Goal: Task Accomplishment & Management: Complete application form

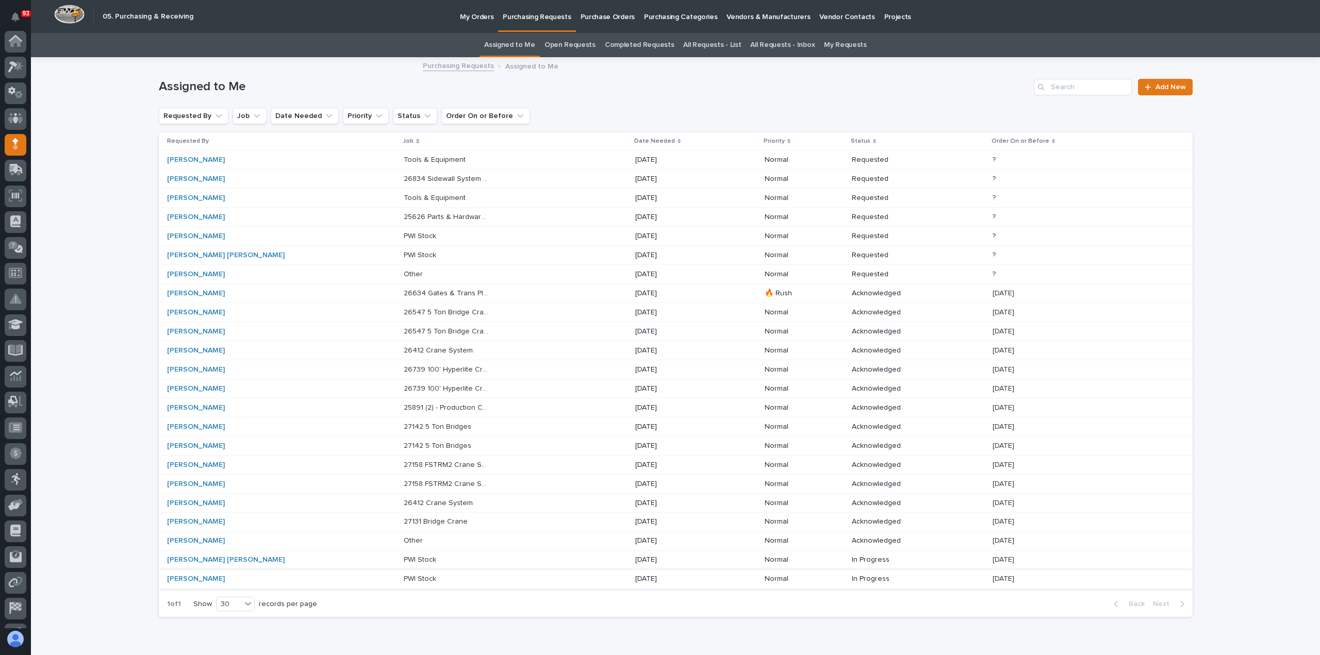
scroll to position [72, 0]
click at [404, 557] on p at bounding box center [447, 560] width 86 height 9
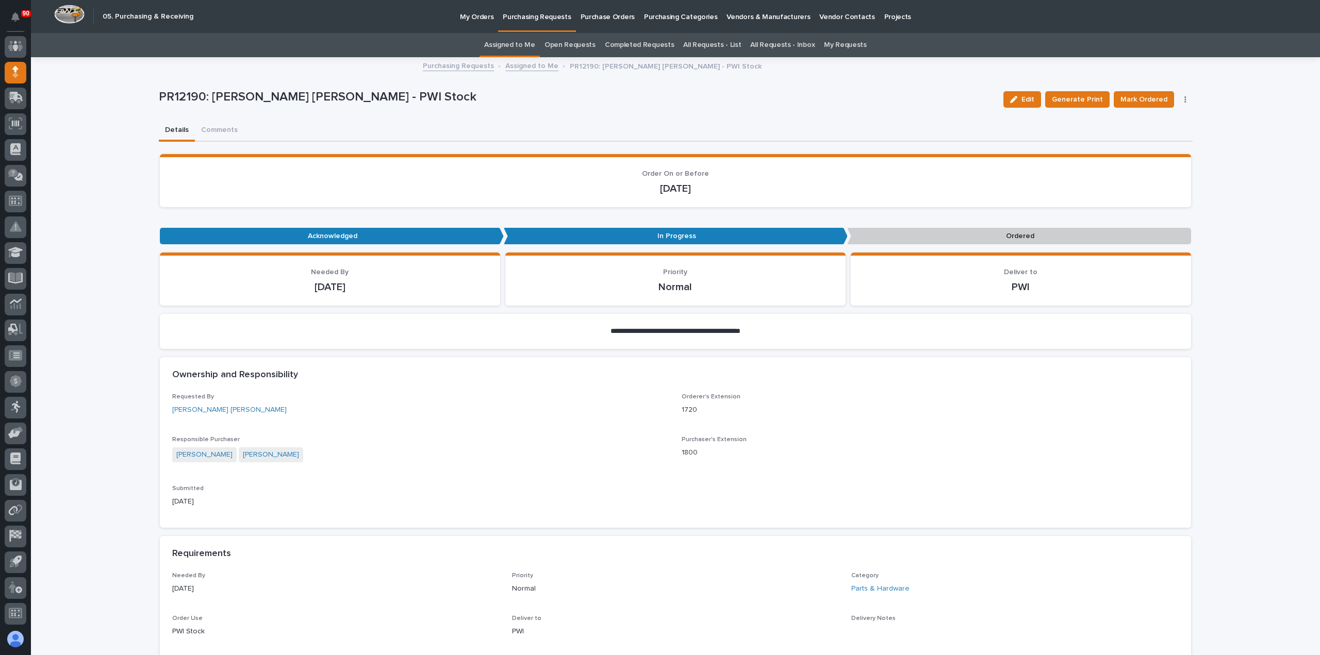
click at [539, 13] on p "Purchasing Requests" at bounding box center [537, 11] width 68 height 22
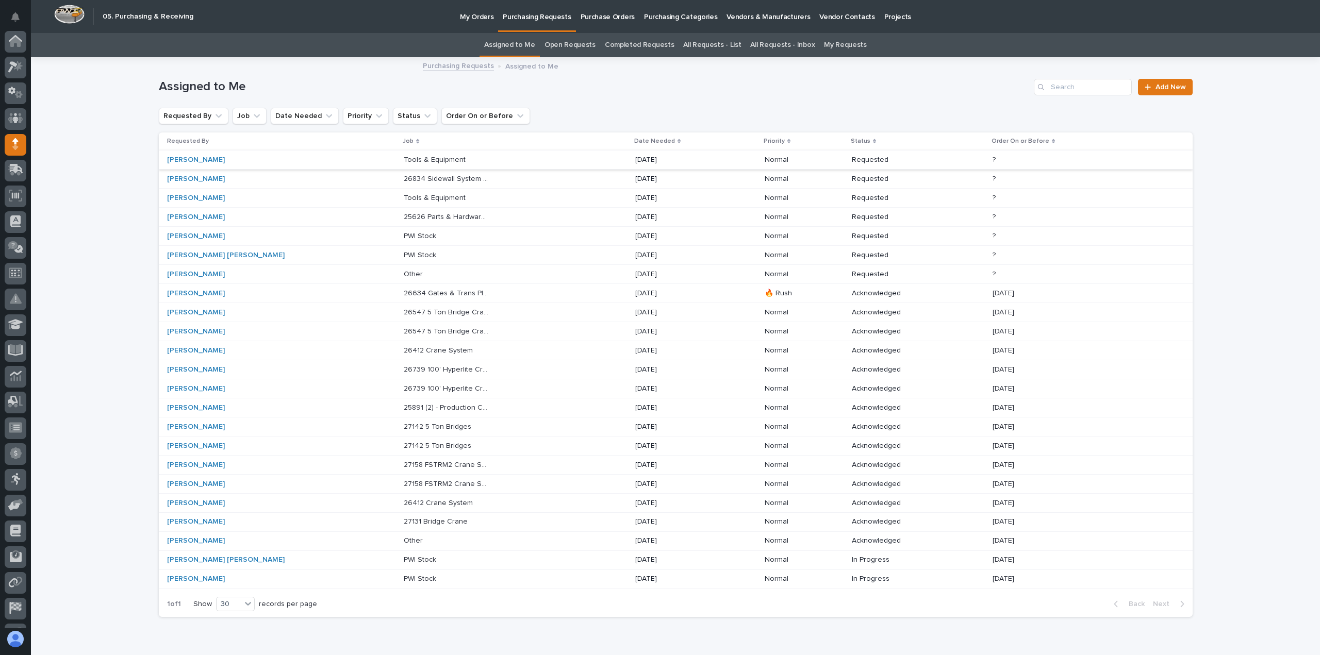
scroll to position [72, 0]
click at [482, 13] on p "My Orders" at bounding box center [477, 11] width 34 height 22
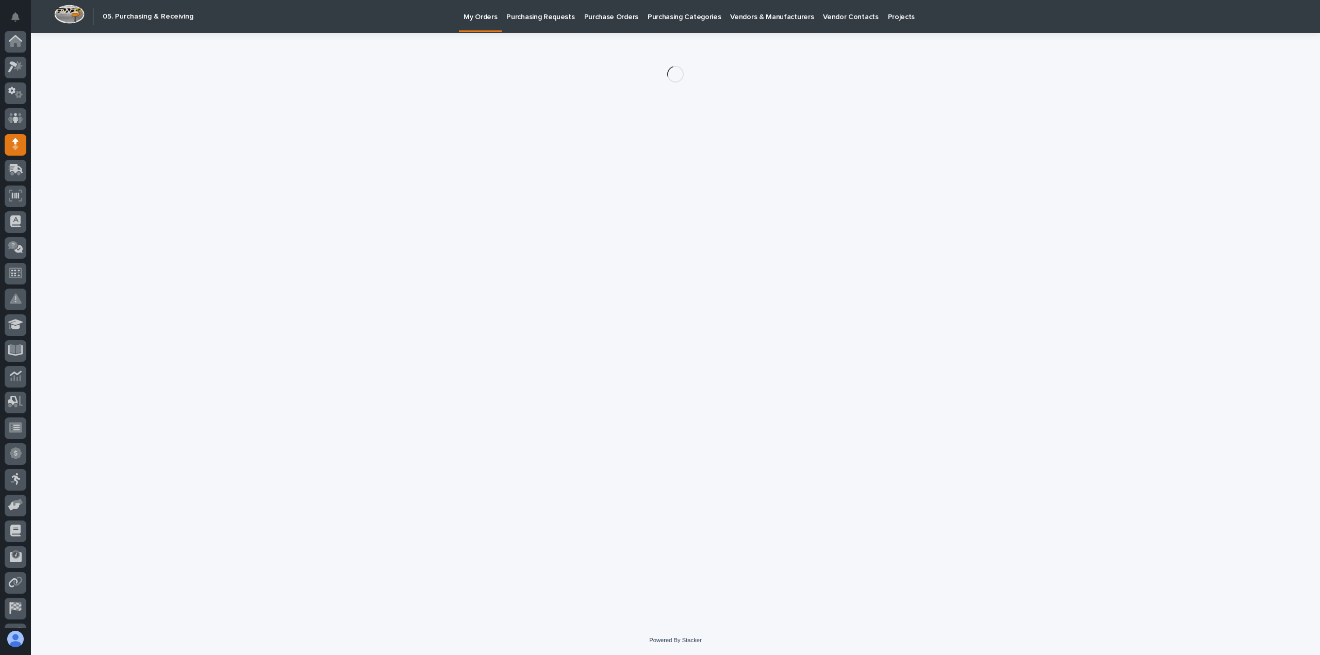
scroll to position [72, 0]
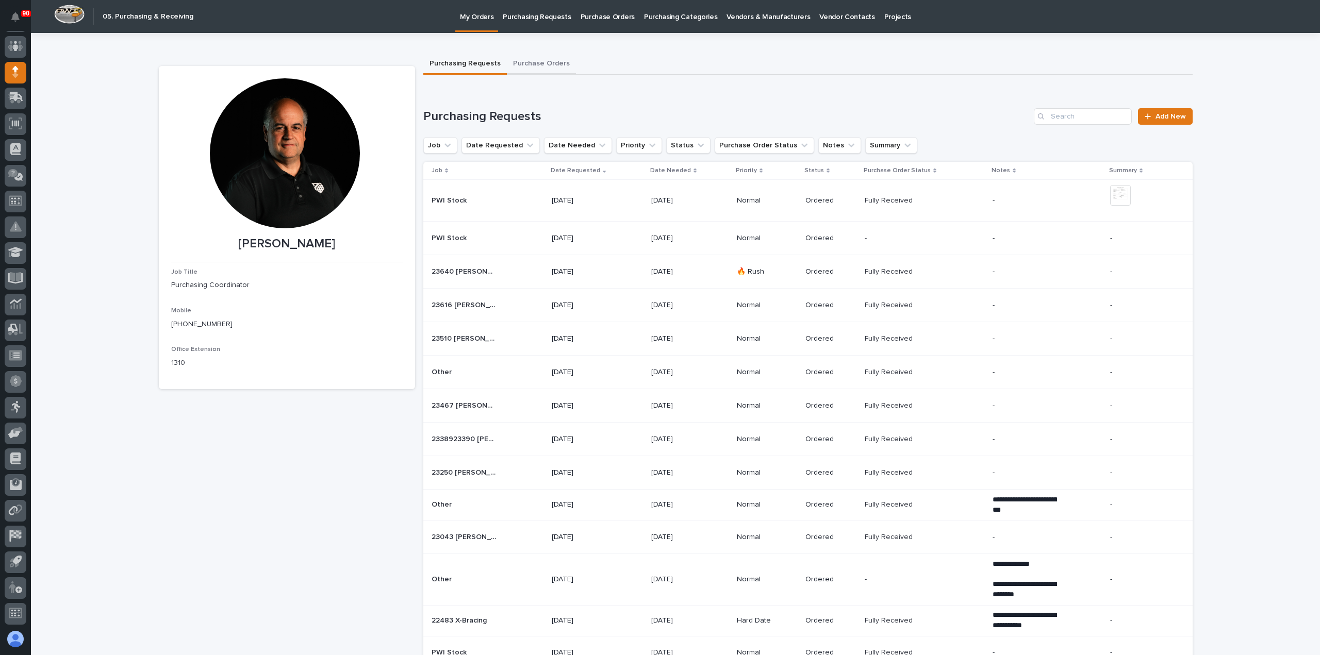
click at [535, 62] on button "Purchase Orders" at bounding box center [541, 65] width 69 height 22
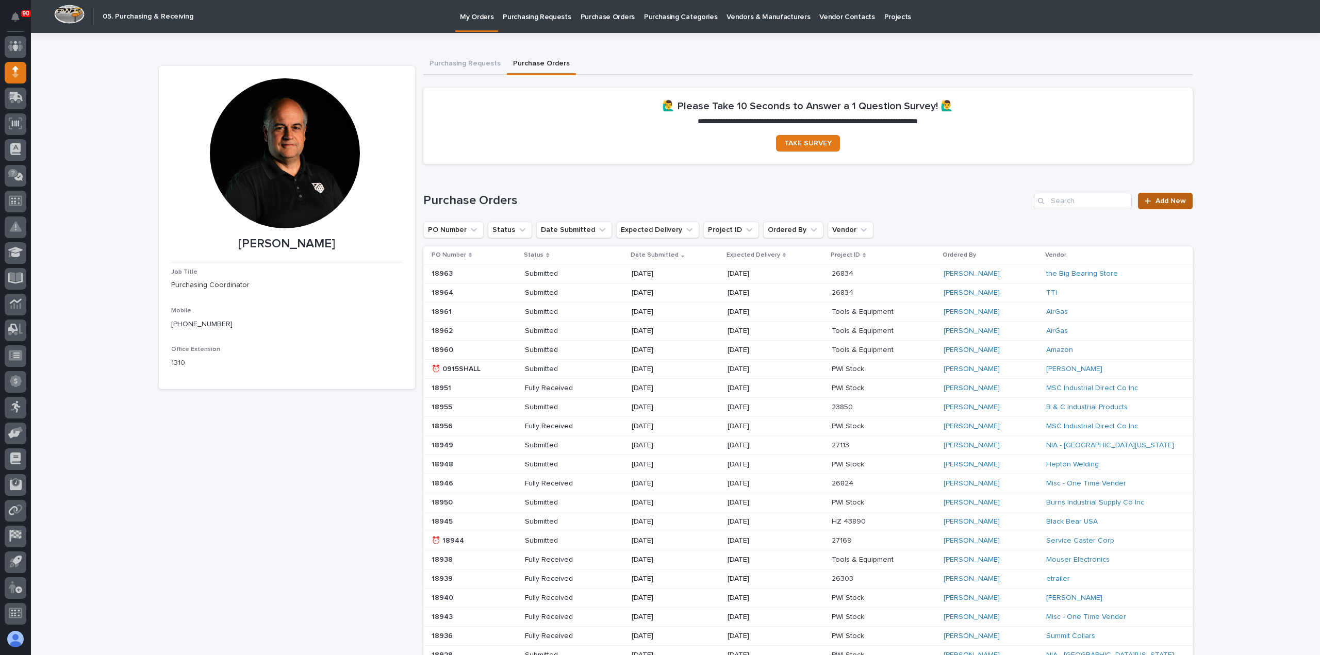
click at [1178, 201] on span "Add New" at bounding box center [1170, 200] width 30 height 7
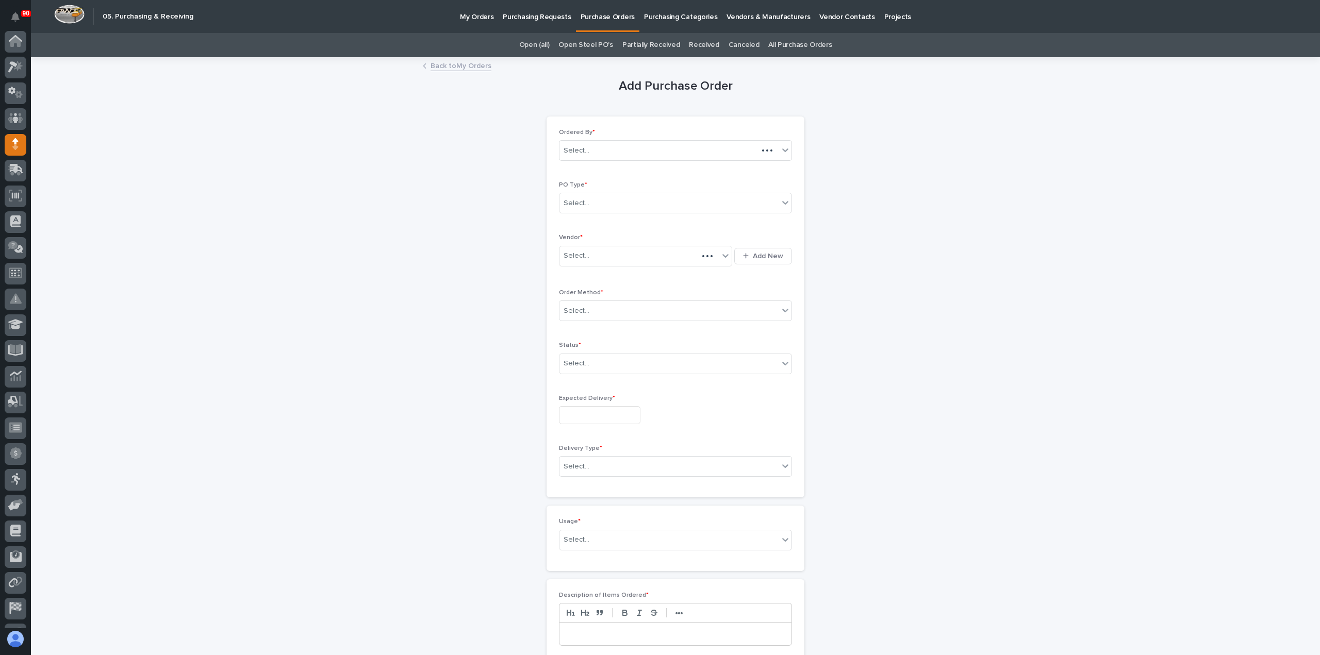
scroll to position [72, 0]
drag, startPoint x: 631, startPoint y: 200, endPoint x: 628, endPoint y: 209, distance: 9.6
click at [631, 201] on div "Select..." at bounding box center [668, 203] width 219 height 17
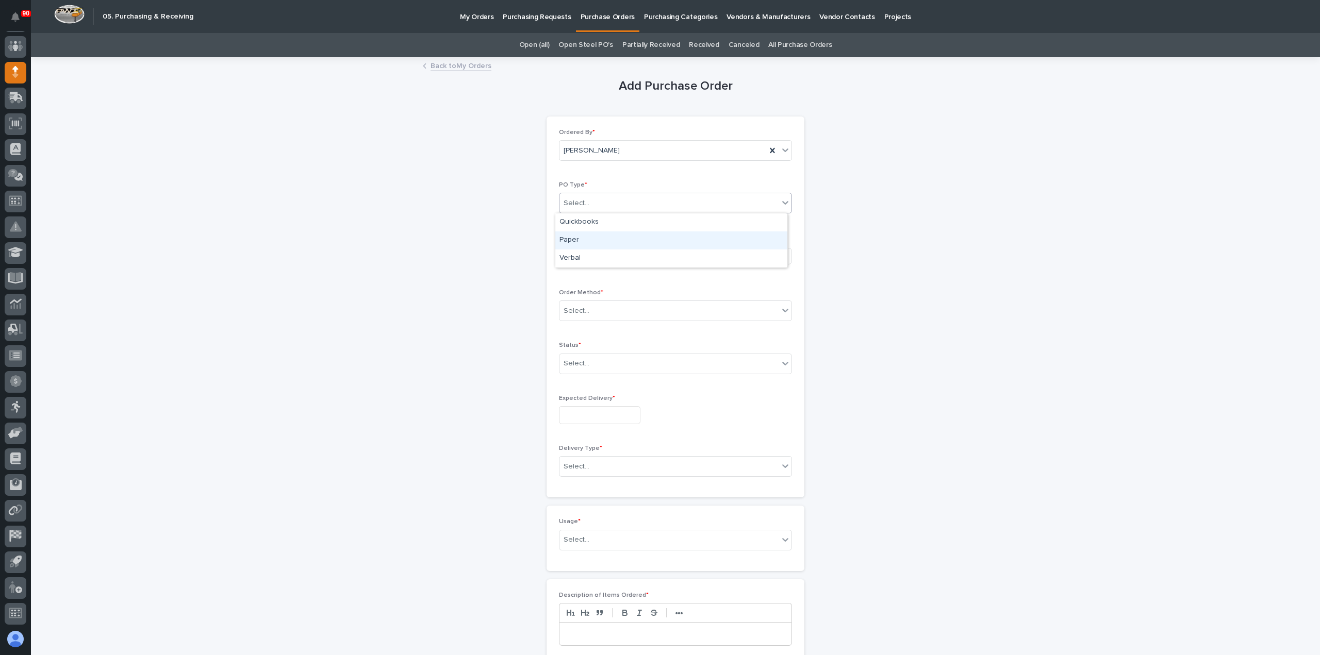
drag, startPoint x: 599, startPoint y: 239, endPoint x: 601, endPoint y: 247, distance: 8.0
click at [599, 240] on div "Paper" at bounding box center [671, 241] width 232 height 18
click at [598, 254] on div "Select..." at bounding box center [638, 255] width 159 height 17
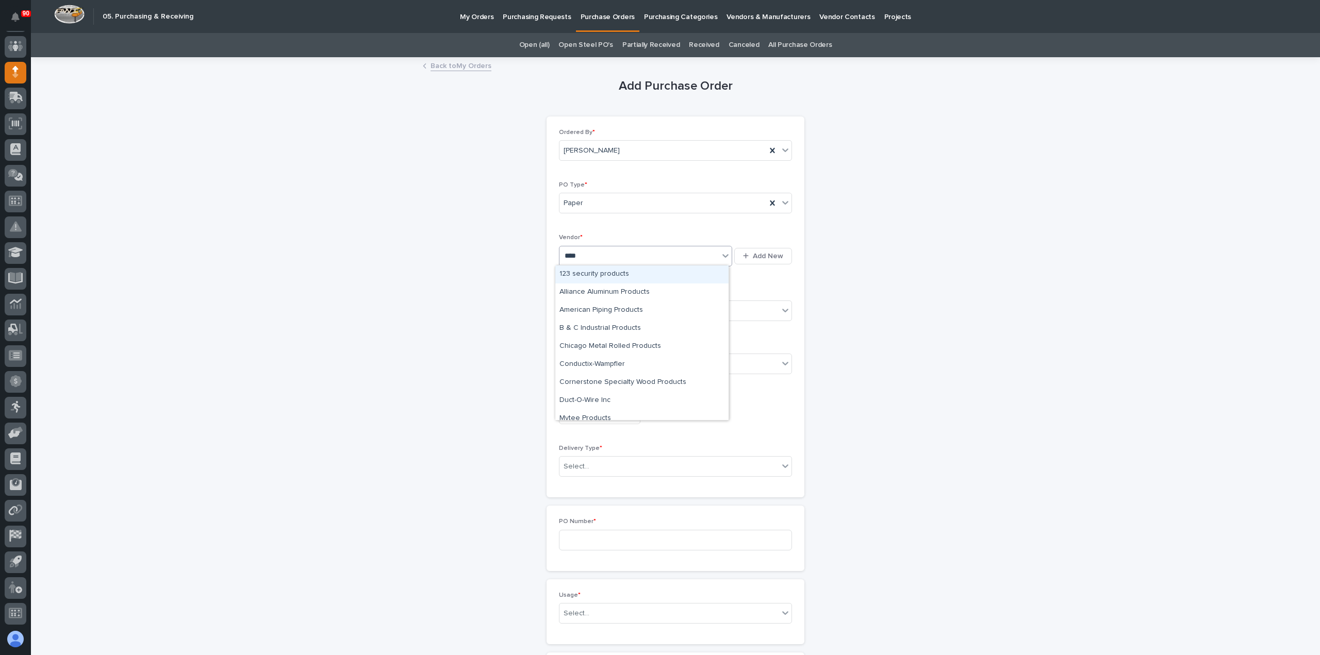
type input "*****"
click at [600, 271] on div "Duct-O-Wire Inc" at bounding box center [641, 275] width 173 height 18
click at [624, 314] on div "Select..." at bounding box center [668, 311] width 219 height 17
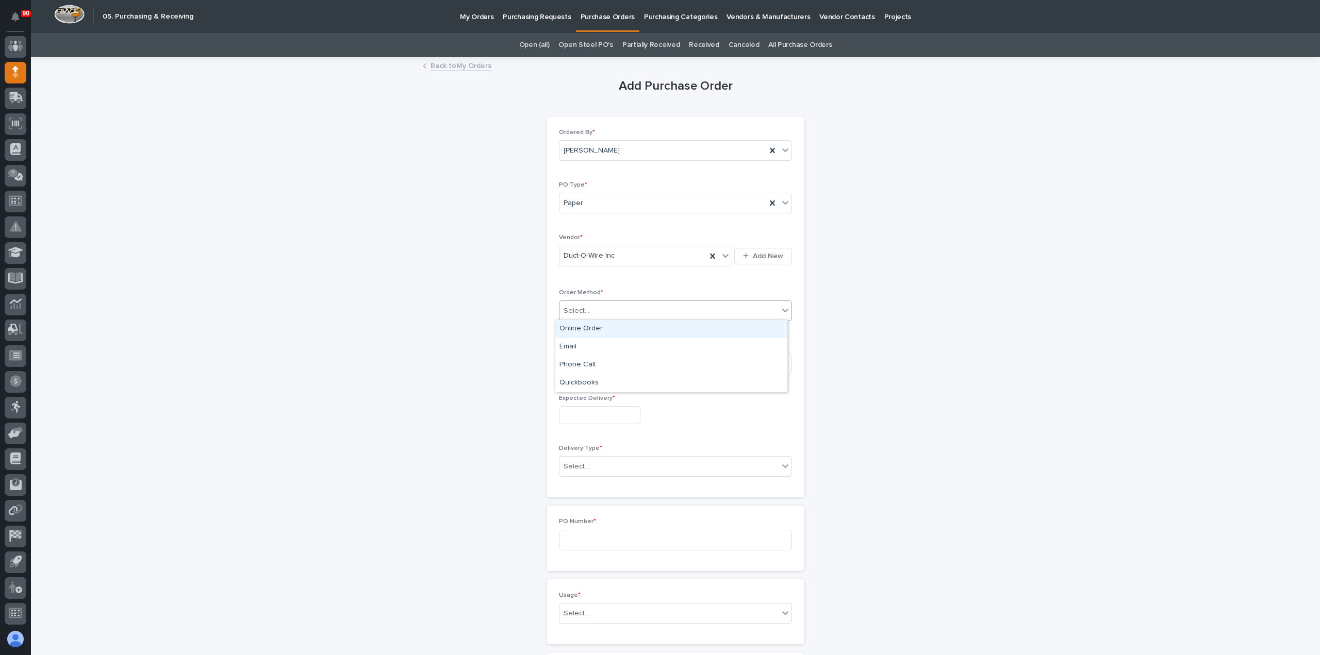
drag, startPoint x: 594, startPoint y: 328, endPoint x: 606, endPoint y: 338, distance: 15.8
click at [593, 328] on div "Online Order" at bounding box center [671, 329] width 232 height 18
drag, startPoint x: 610, startPoint y: 361, endPoint x: 608, endPoint y: 368, distance: 7.4
click at [610, 361] on div "Select..." at bounding box center [668, 363] width 219 height 17
click at [581, 404] on div "Submitted" at bounding box center [671, 400] width 232 height 18
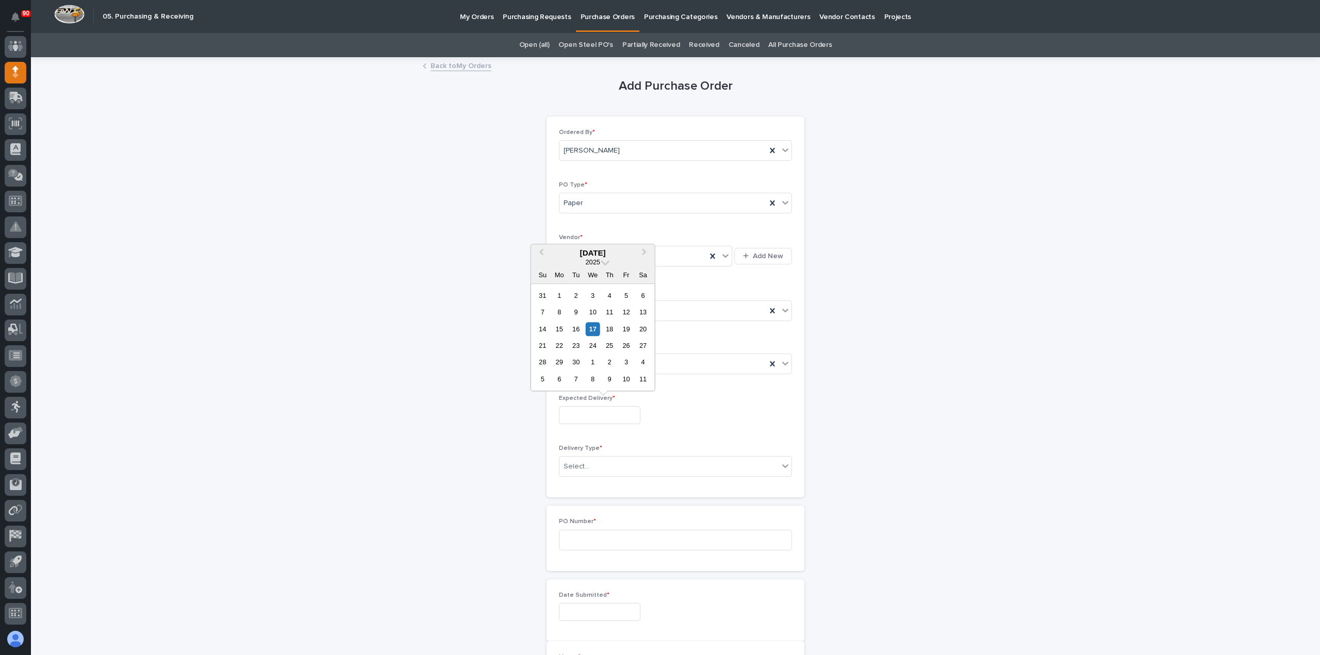
click at [587, 415] on input "text" at bounding box center [599, 415] width 81 height 18
click at [589, 344] on div "24" at bounding box center [593, 346] width 14 height 14
type input "**********"
click at [593, 465] on div "Select..." at bounding box center [668, 466] width 219 height 17
click at [580, 483] on div "Deliver to PWI" at bounding box center [671, 484] width 232 height 18
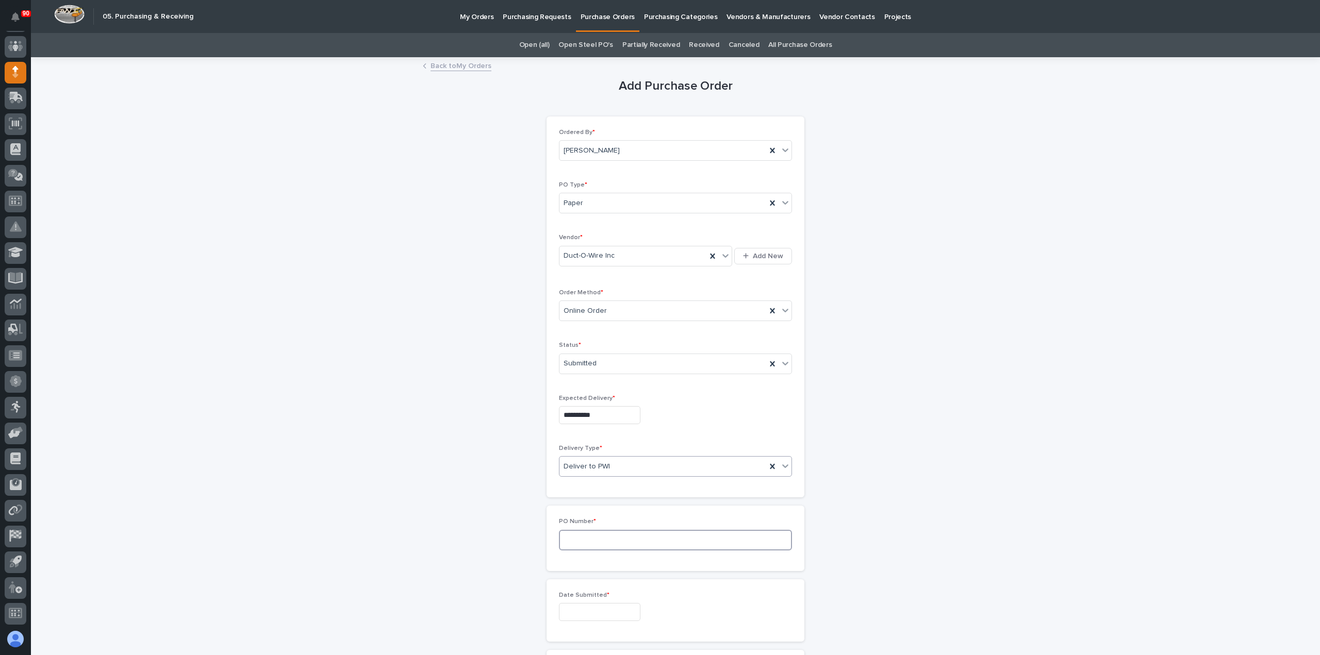
drag, startPoint x: 595, startPoint y: 537, endPoint x: 632, endPoint y: 538, distance: 37.2
click at [599, 538] on input at bounding box center [675, 540] width 233 height 21
type input "18966"
click at [596, 616] on input "text" at bounding box center [599, 612] width 81 height 18
click at [597, 524] on div "17" at bounding box center [593, 526] width 14 height 14
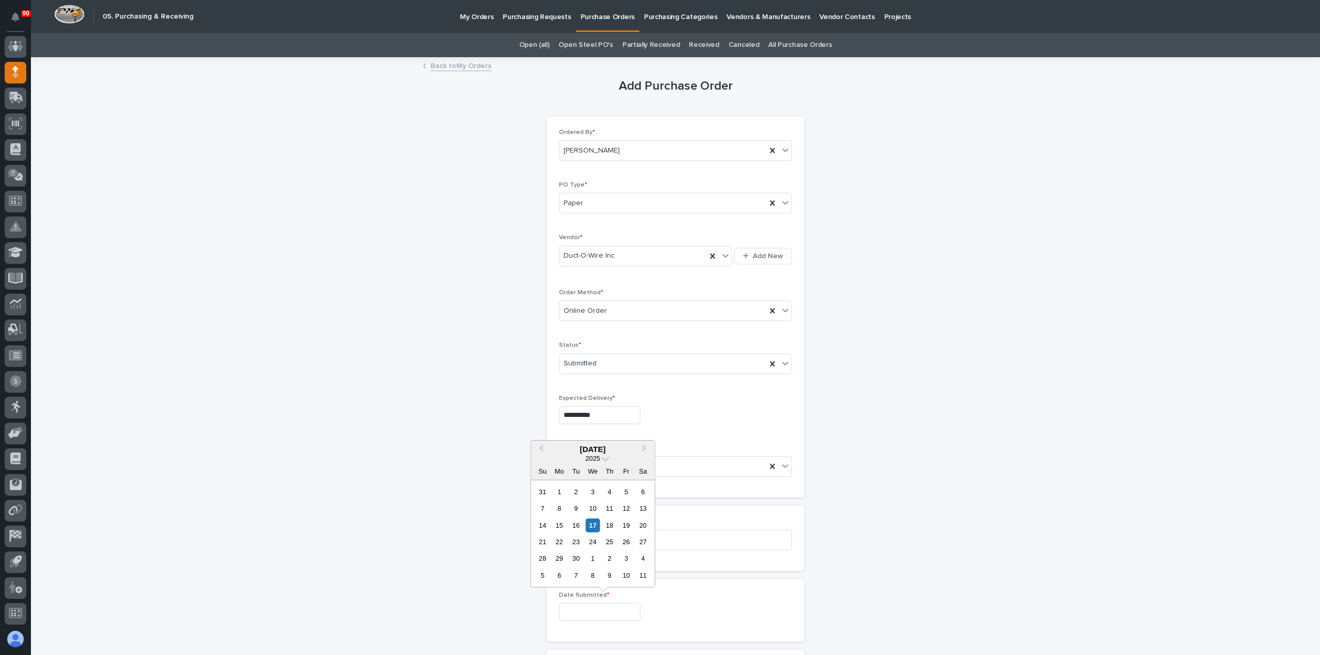
type input "**********"
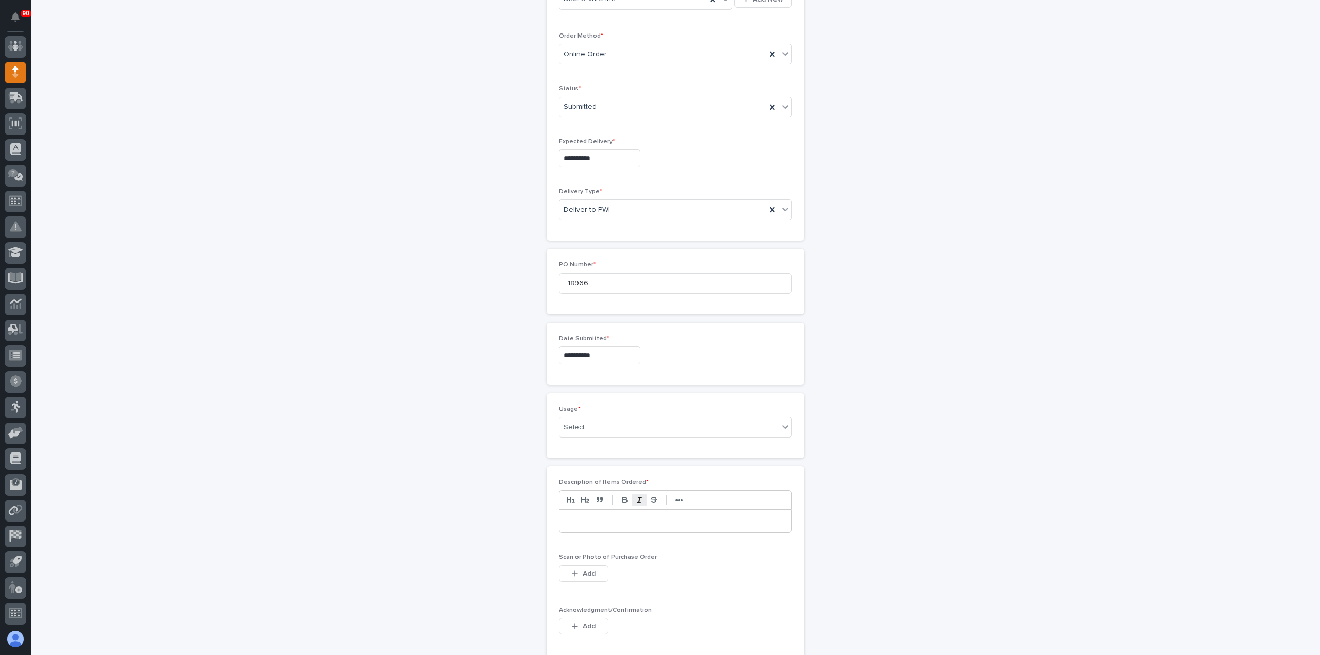
scroll to position [258, 0]
click at [603, 418] on div "Select..." at bounding box center [668, 426] width 219 height 17
click at [586, 492] on div "PWI Stock" at bounding box center [671, 497] width 232 height 18
drag, startPoint x: 602, startPoint y: 525, endPoint x: 608, endPoint y: 523, distance: 6.5
click at [603, 524] on div at bounding box center [675, 520] width 232 height 23
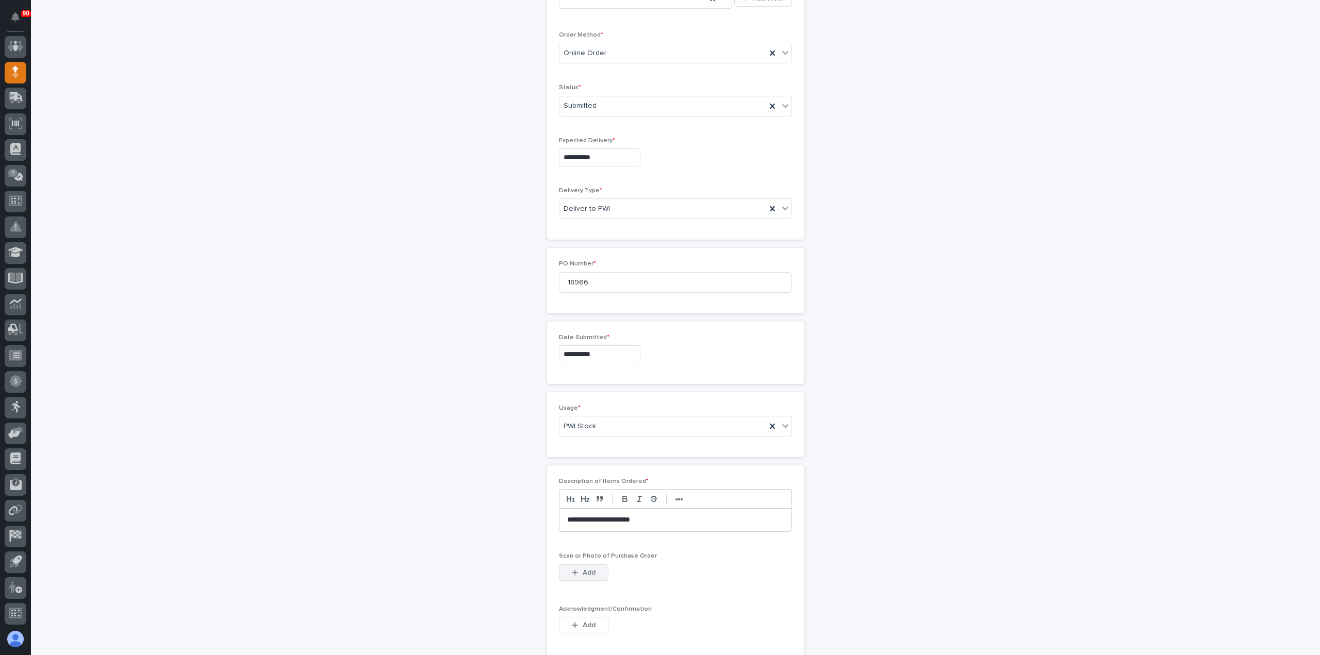
click at [592, 568] on button "Add" at bounding box center [583, 573] width 49 height 16
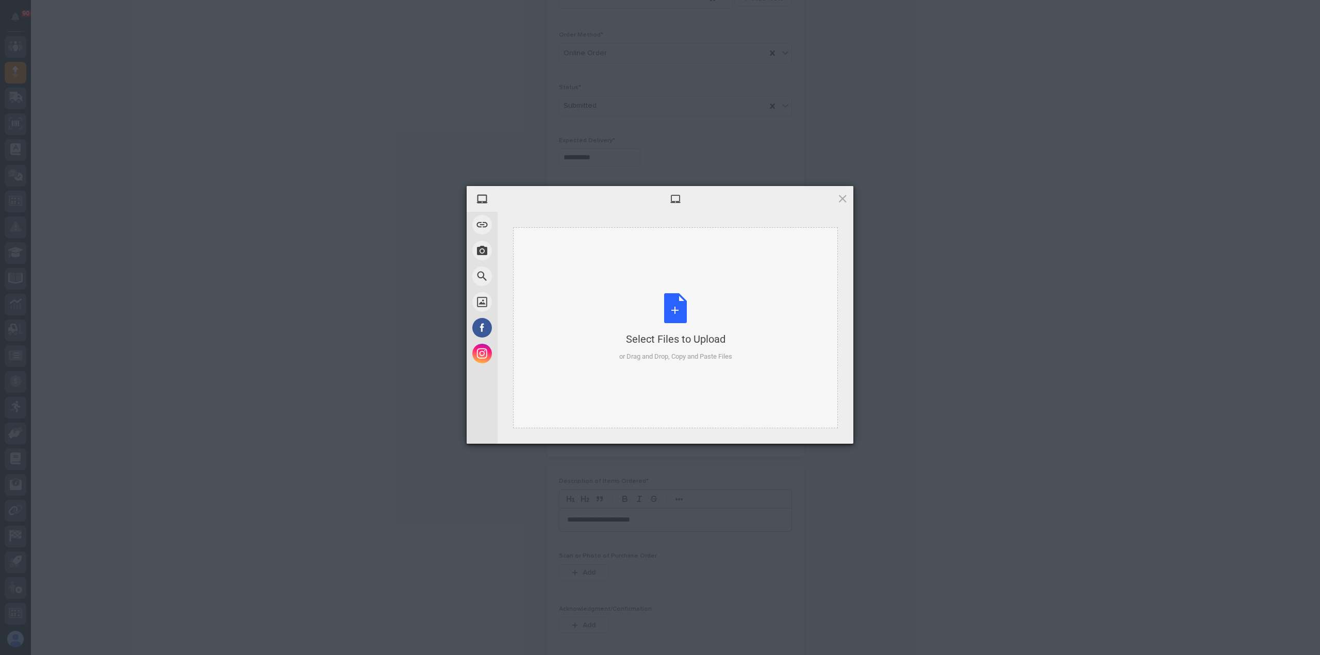
click at [672, 306] on div "Select Files to Upload or Drag and Drop, Copy and Paste Files" at bounding box center [675, 327] width 113 height 69
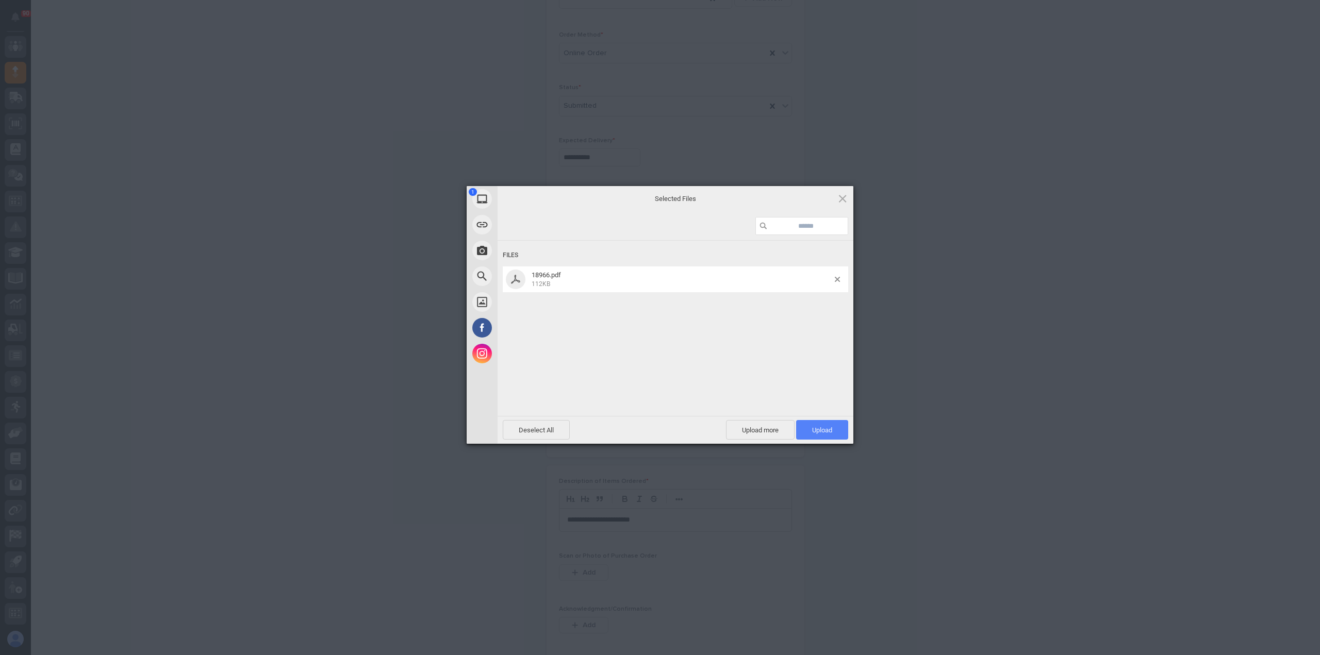
click at [829, 426] on span "Upload 1" at bounding box center [822, 430] width 20 height 8
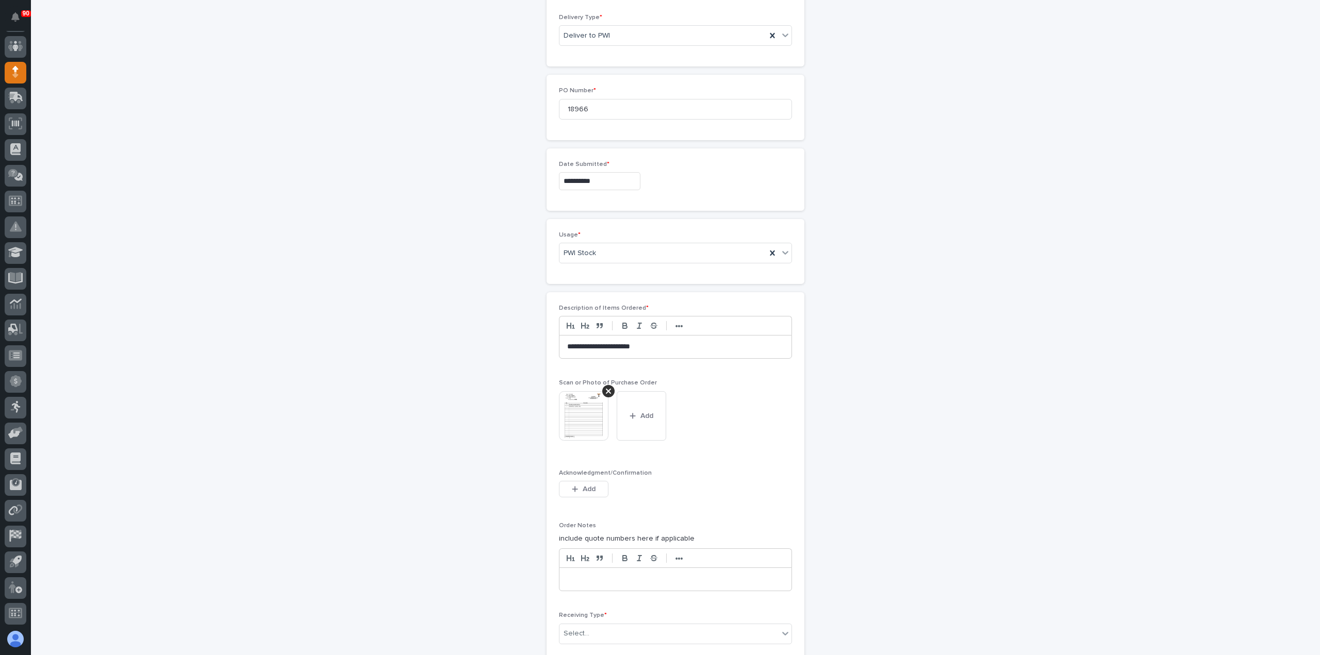
scroll to position [483, 0]
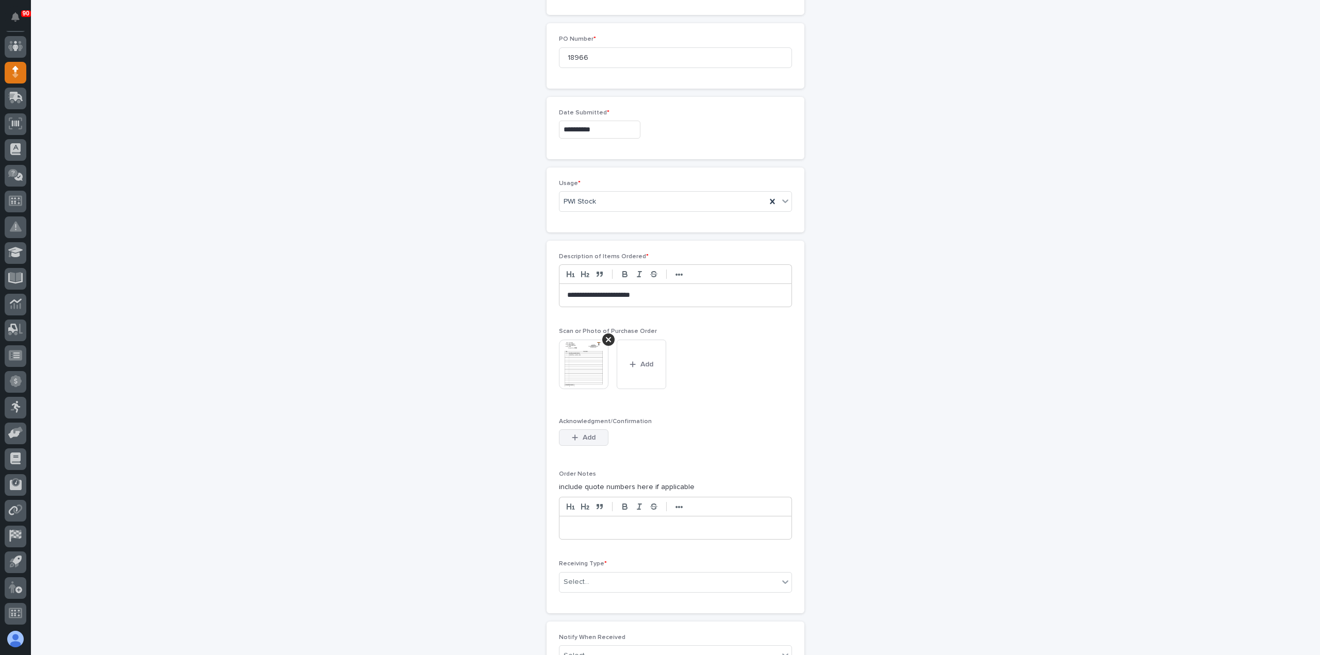
click at [588, 433] on span "Add" at bounding box center [589, 437] width 13 height 9
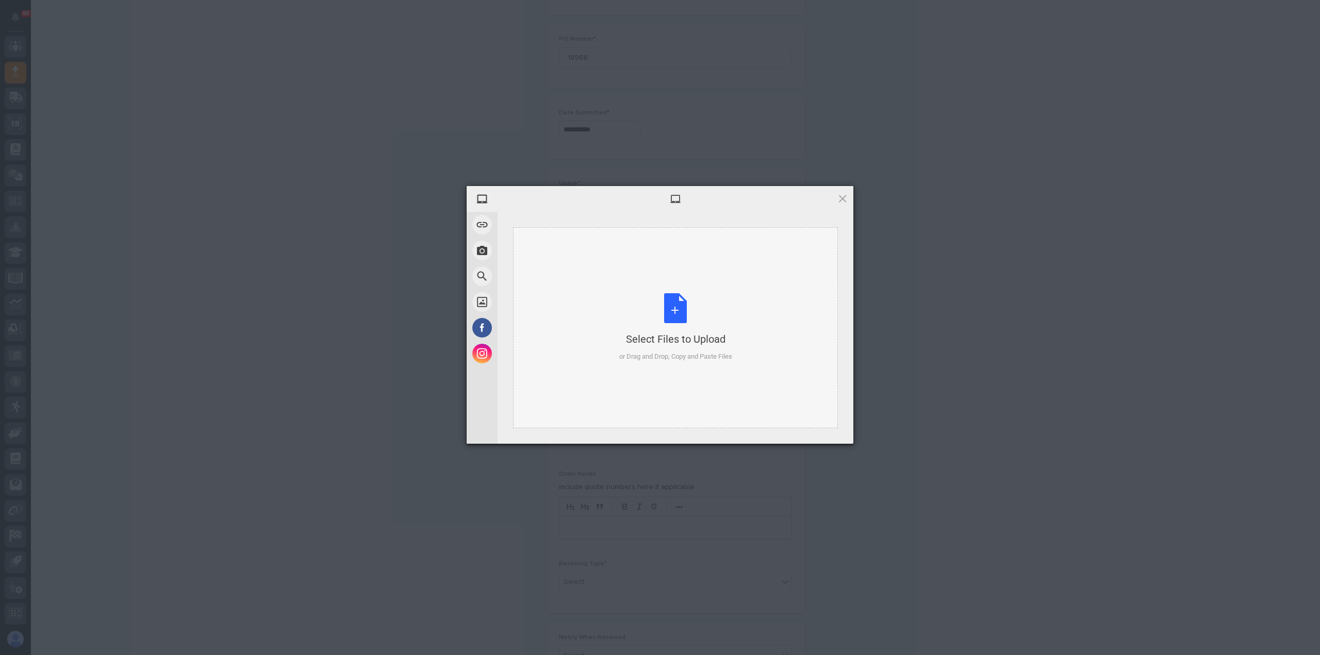
click at [665, 304] on div "Select Files to Upload or Drag and Drop, Copy and Paste Files" at bounding box center [675, 327] width 113 height 69
click at [799, 424] on span "Upload 1" at bounding box center [822, 430] width 52 height 20
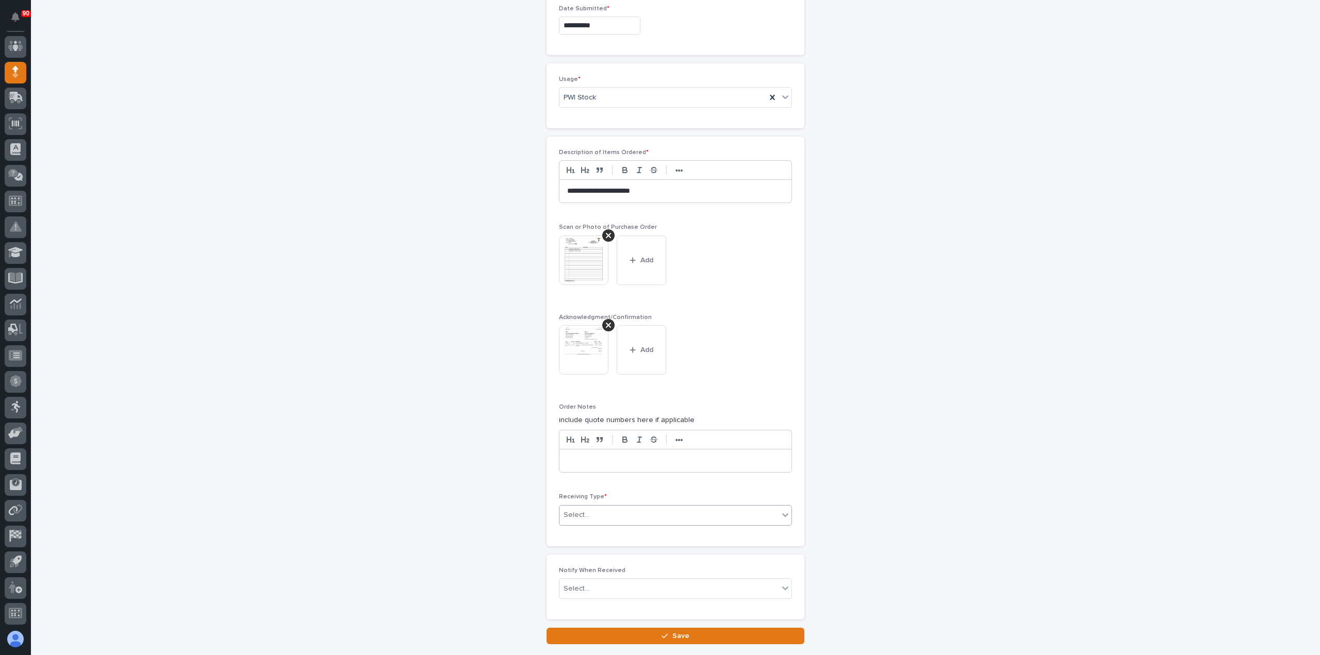
scroll to position [652, 0]
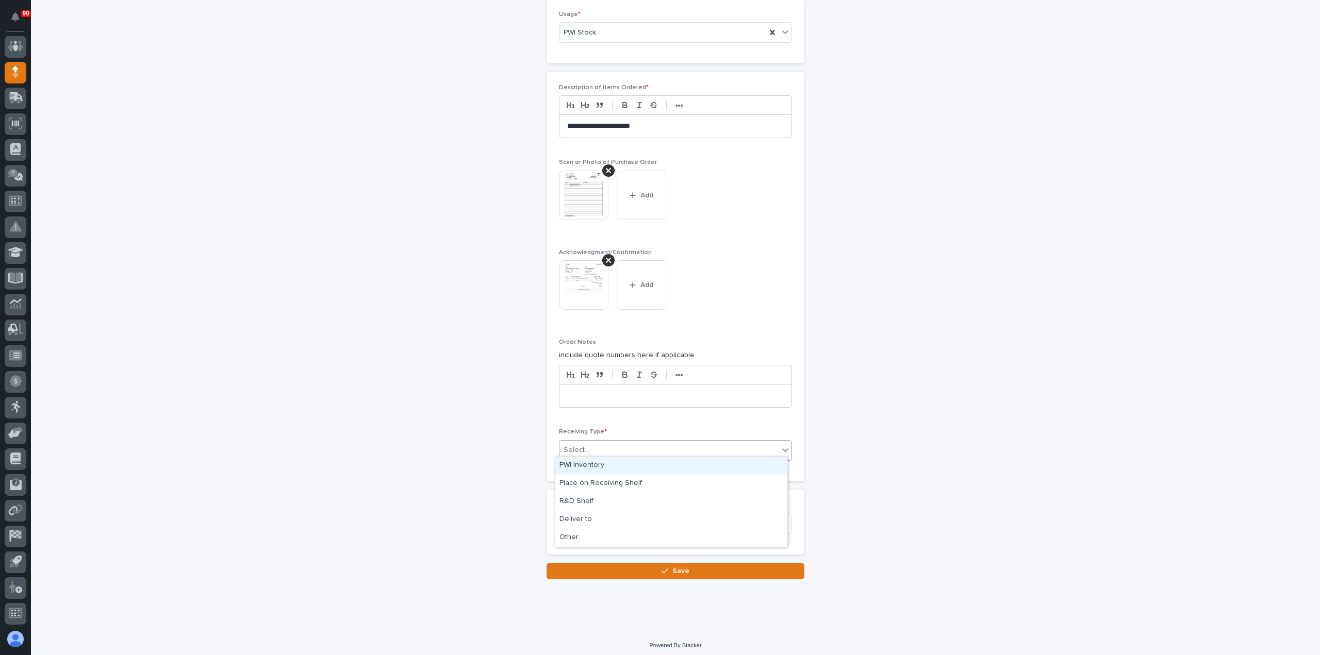
drag, startPoint x: 620, startPoint y: 444, endPoint x: 626, endPoint y: 450, distance: 8.4
click at [620, 444] on div "Select..." at bounding box center [668, 450] width 219 height 17
click at [593, 522] on div "Deliver to" at bounding box center [671, 520] width 232 height 18
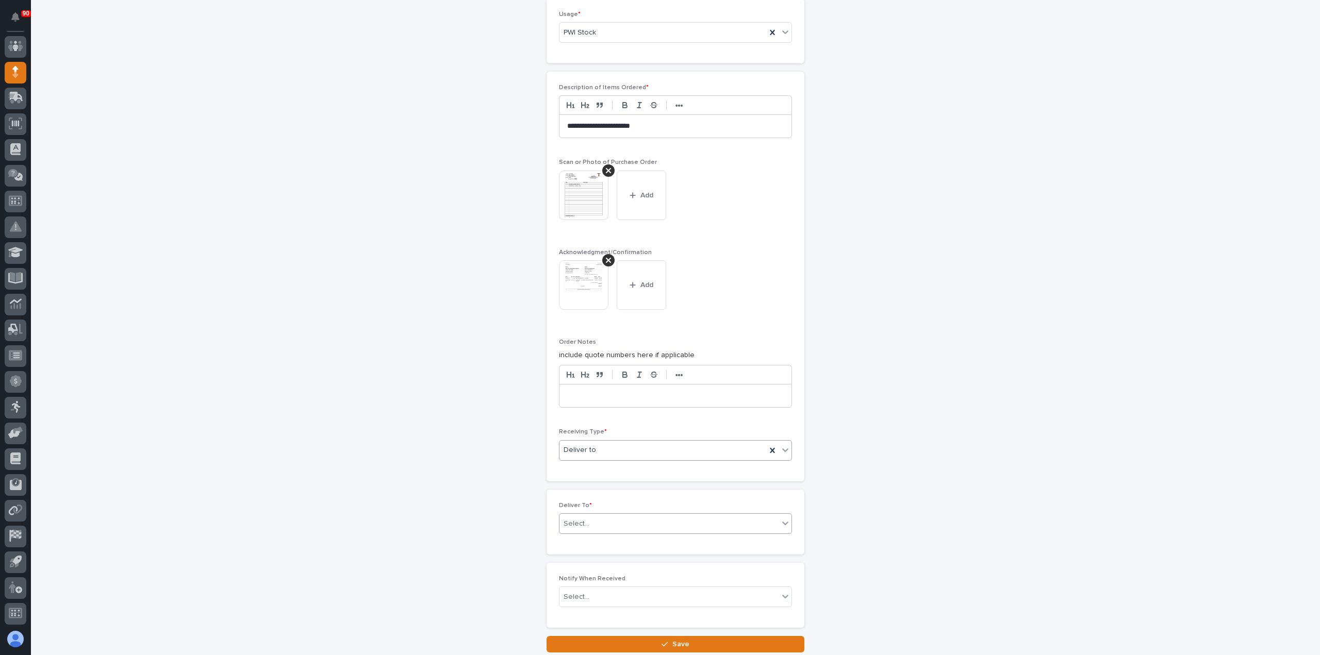
click at [603, 517] on div "Select..." at bounding box center [668, 524] width 219 height 17
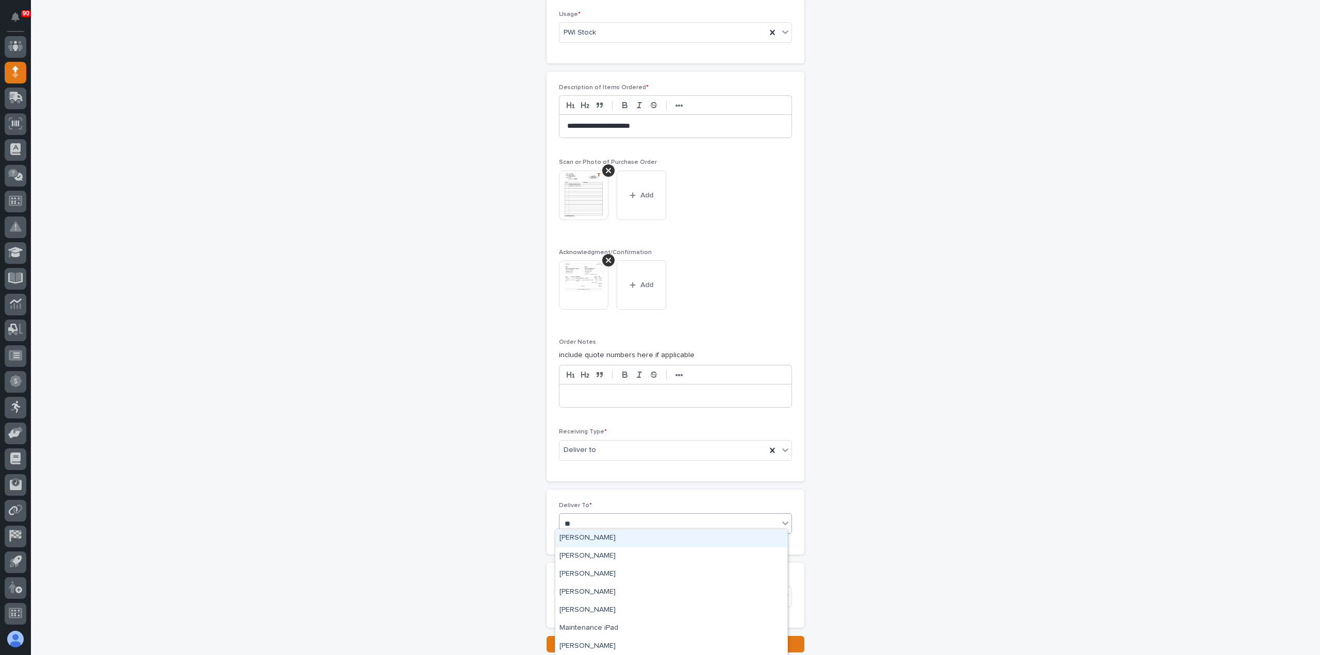
type input "***"
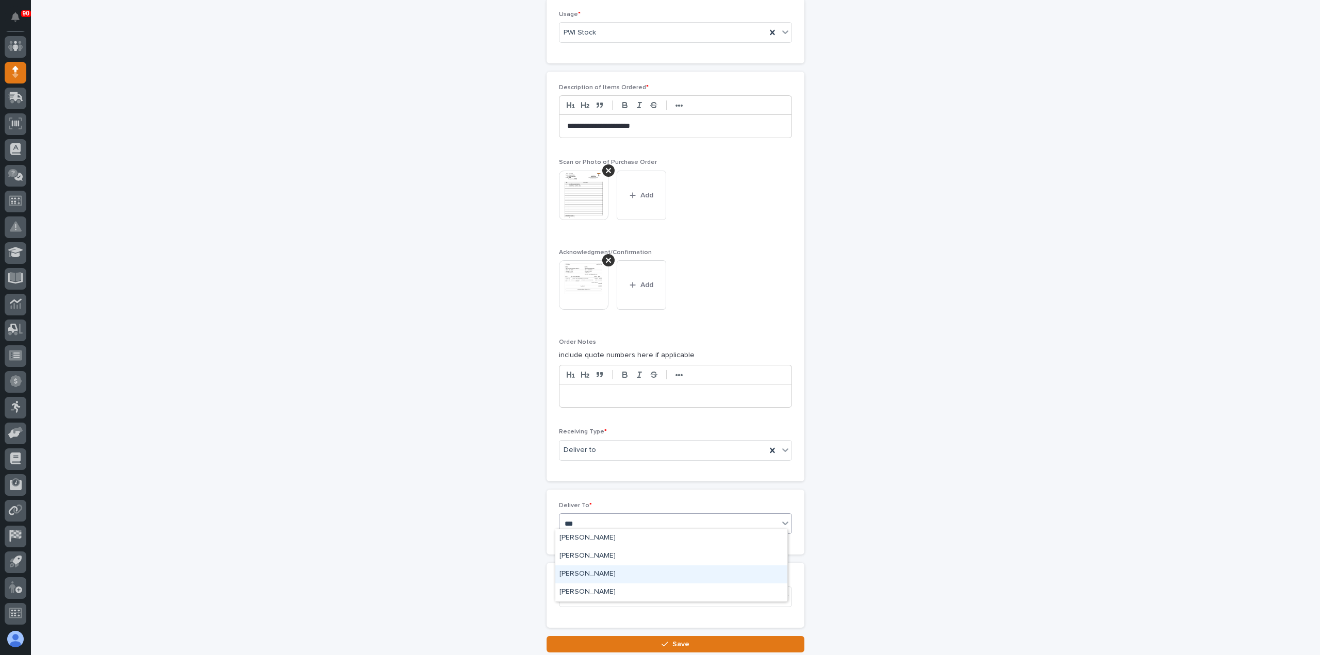
click at [598, 573] on div "[PERSON_NAME]" at bounding box center [671, 575] width 232 height 18
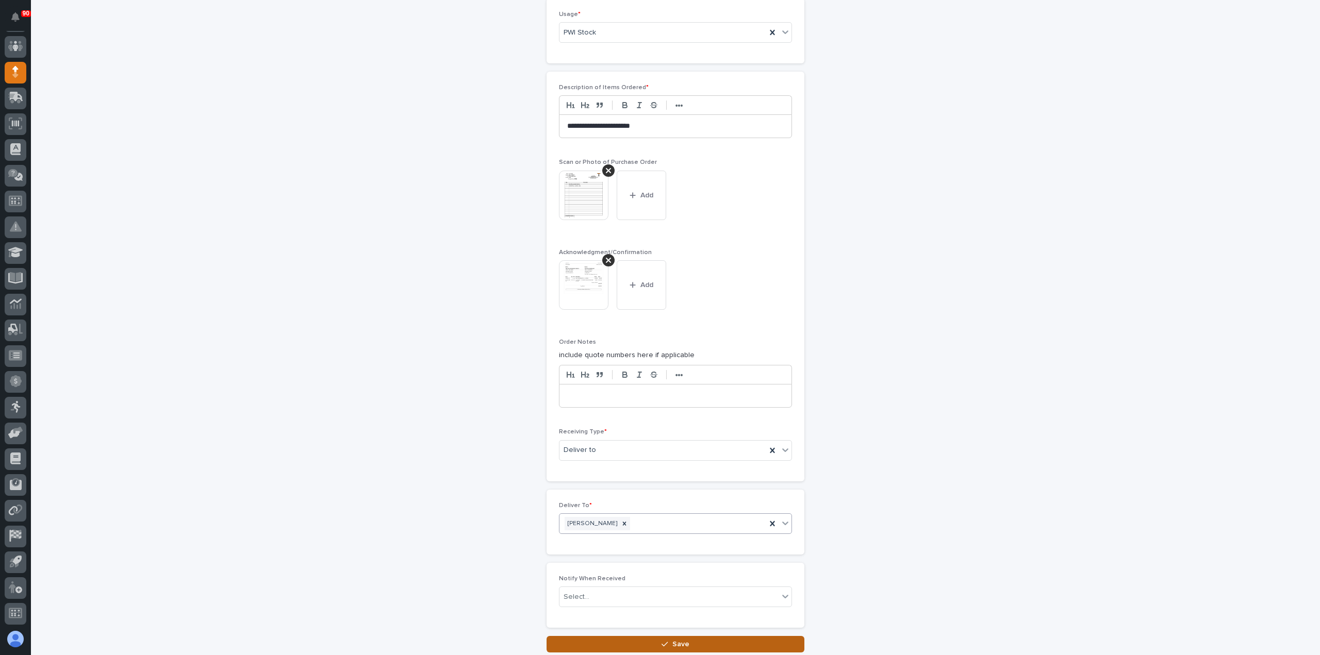
click at [646, 636] on button "Save" at bounding box center [676, 644] width 258 height 16
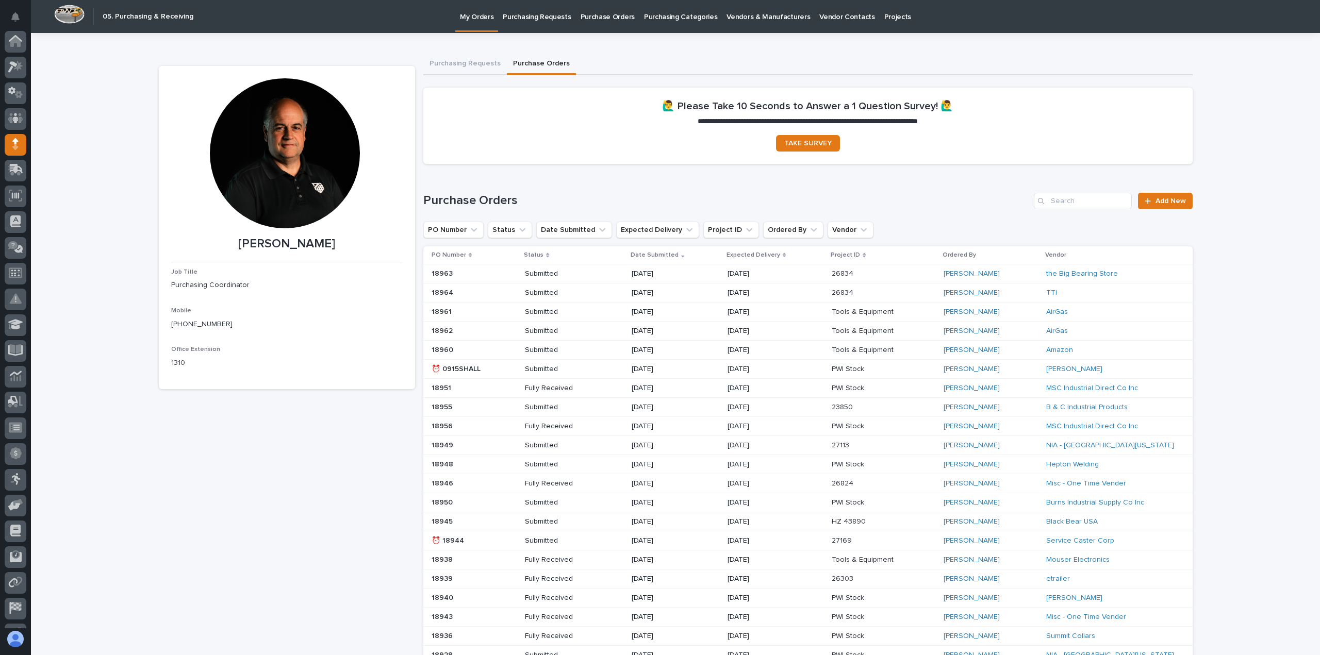
scroll to position [72, 0]
